Goal: Find specific page/section: Find specific page/section

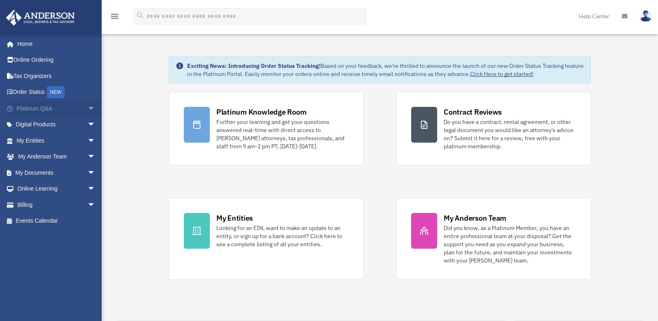
click at [87, 109] on span "arrow_drop_down" at bounding box center [95, 108] width 16 height 17
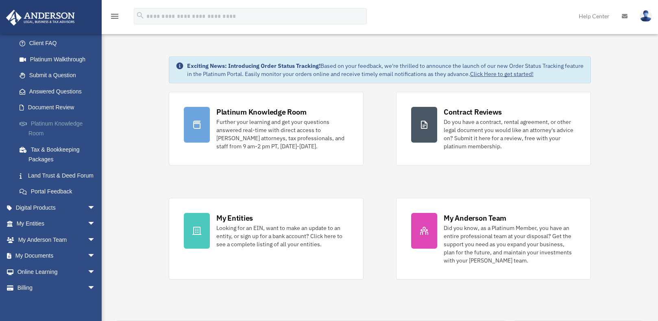
scroll to position [41, 0]
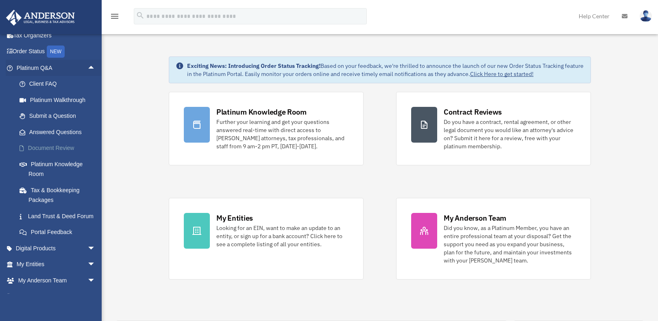
click at [59, 149] on link "Document Review" at bounding box center [59, 148] width 96 height 16
click at [59, 165] on link "Platinum Knowledge Room" at bounding box center [59, 169] width 96 height 26
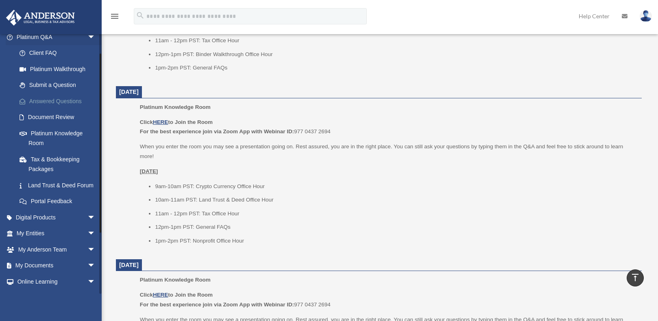
scroll to position [81, 0]
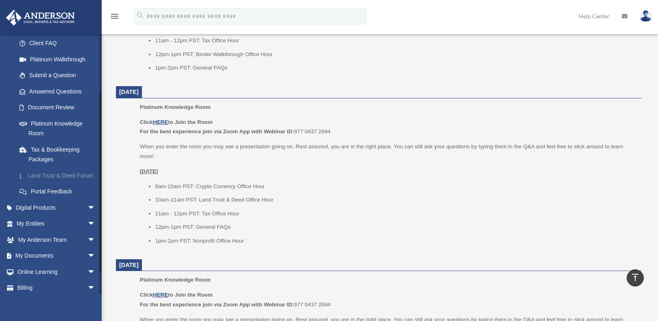
click at [65, 180] on link "Land Trust & Deed Forum" at bounding box center [59, 176] width 96 height 16
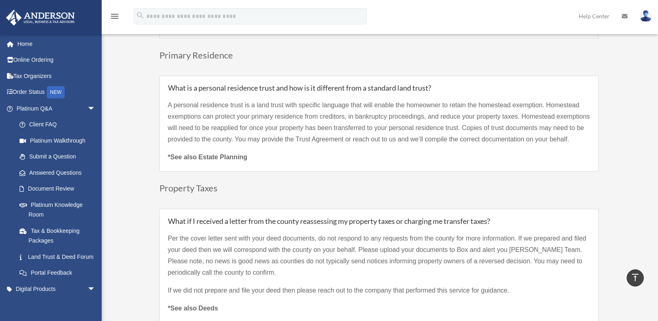
scroll to position [2603, 0]
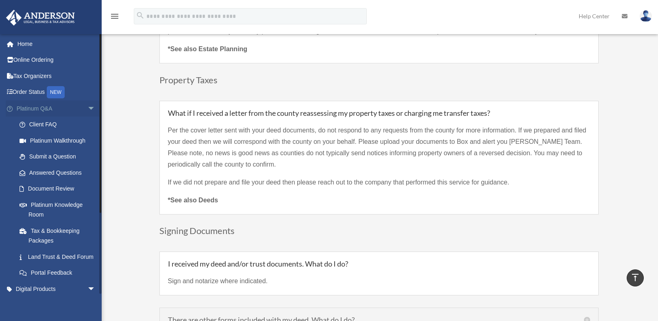
click at [87, 109] on span "arrow_drop_down" at bounding box center [95, 108] width 16 height 17
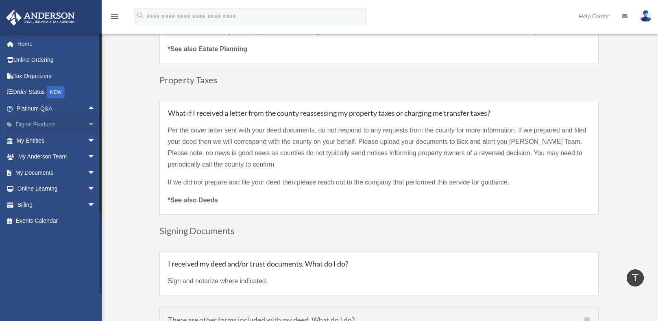
click at [87, 124] on span "arrow_drop_down" at bounding box center [95, 125] width 16 height 17
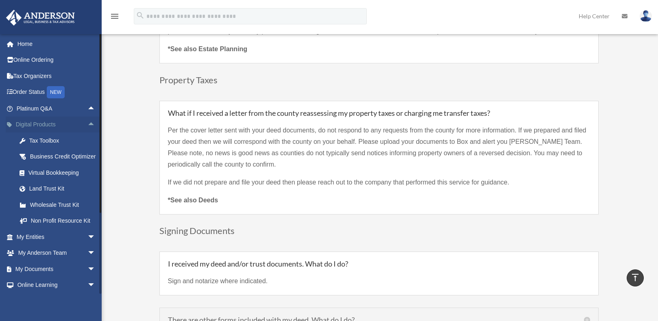
click at [87, 125] on span "arrow_drop_up" at bounding box center [95, 125] width 16 height 17
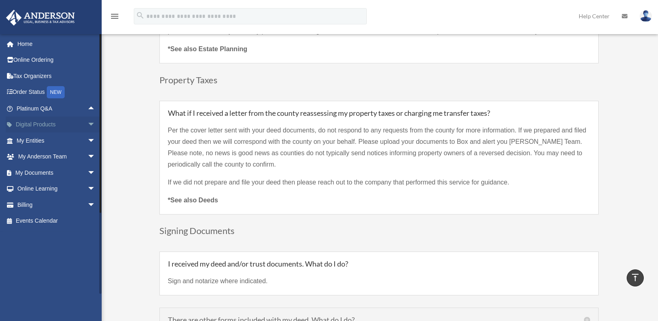
click at [87, 125] on span "arrow_drop_down" at bounding box center [95, 125] width 16 height 17
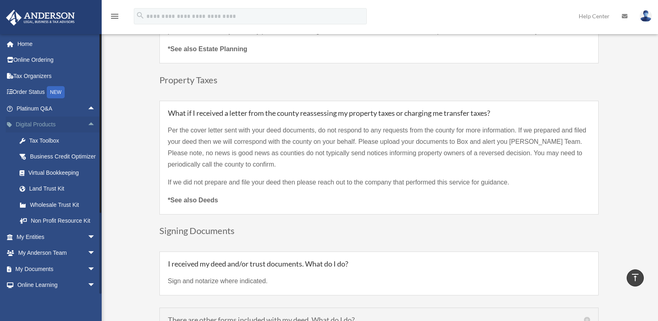
click at [87, 123] on span "arrow_drop_up" at bounding box center [95, 125] width 16 height 17
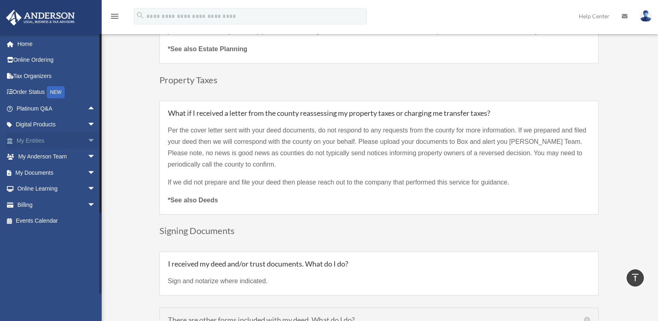
click at [87, 142] on span "arrow_drop_down" at bounding box center [95, 141] width 16 height 17
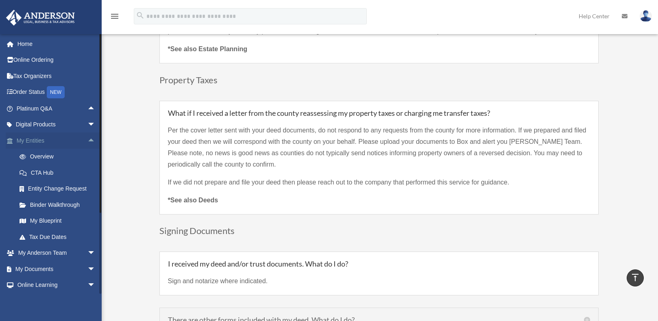
click at [87, 140] on span "arrow_drop_up" at bounding box center [95, 141] width 16 height 17
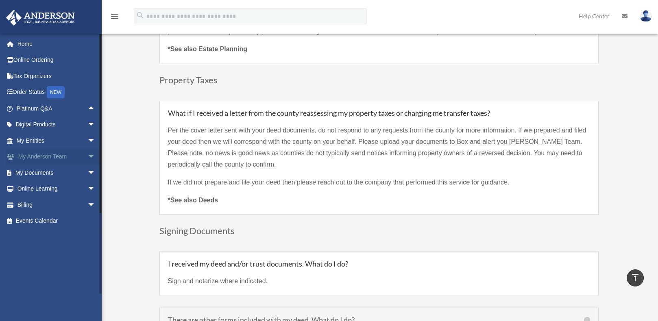
click at [54, 159] on link "My Anderson Team arrow_drop_down" at bounding box center [57, 157] width 102 height 16
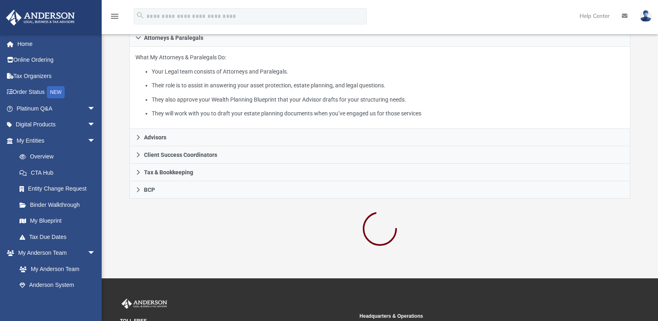
scroll to position [163, 0]
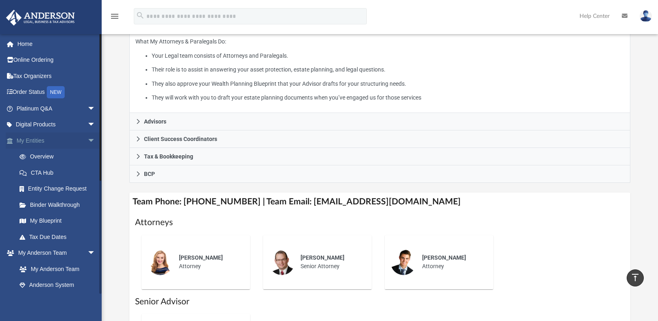
click at [87, 142] on span "arrow_drop_down" at bounding box center [95, 141] width 16 height 17
click at [87, 157] on span "arrow_drop_down" at bounding box center [95, 157] width 16 height 17
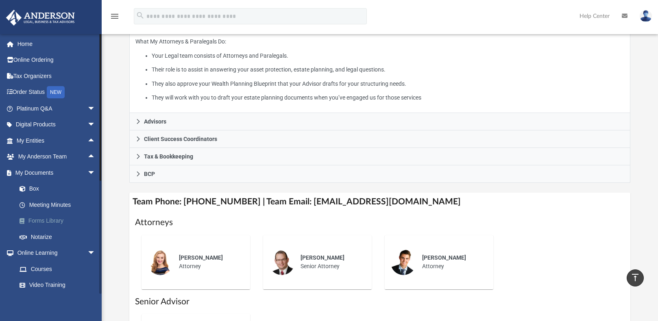
click at [51, 220] on link "Forms Library" at bounding box center [59, 221] width 96 height 16
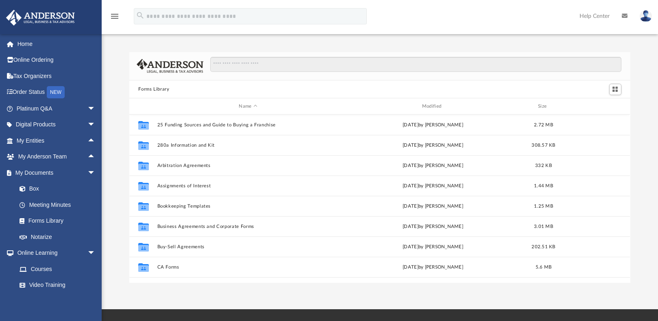
scroll to position [179, 495]
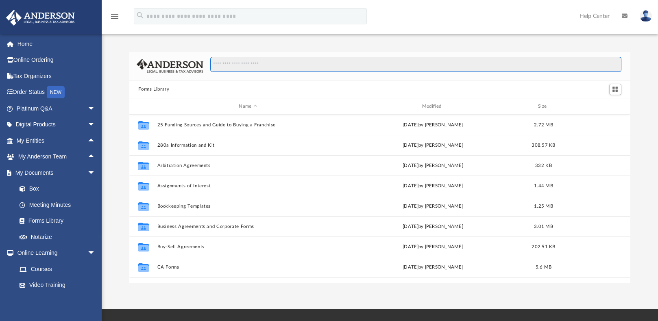
click at [290, 64] on input "Search files and folders" at bounding box center [415, 64] width 411 height 15
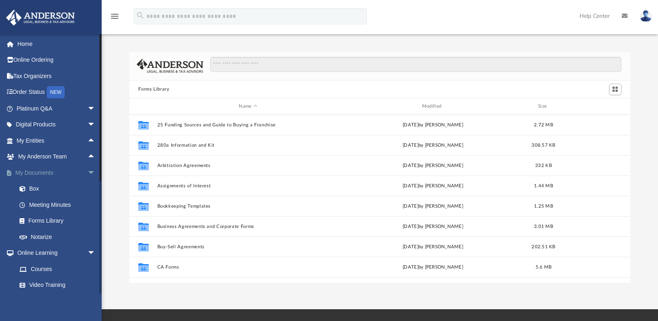
click at [87, 171] on span "arrow_drop_down" at bounding box center [95, 173] width 16 height 17
click at [87, 189] on span "arrow_drop_down" at bounding box center [95, 189] width 16 height 17
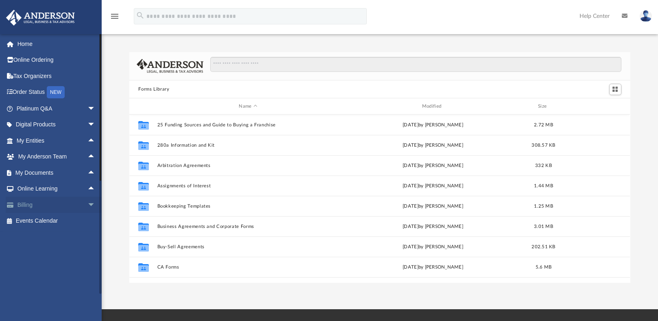
click at [87, 204] on span "arrow_drop_down" at bounding box center [95, 205] width 16 height 17
click at [87, 206] on span "arrow_drop_up" at bounding box center [95, 205] width 16 height 17
